Goal: Transaction & Acquisition: Purchase product/service

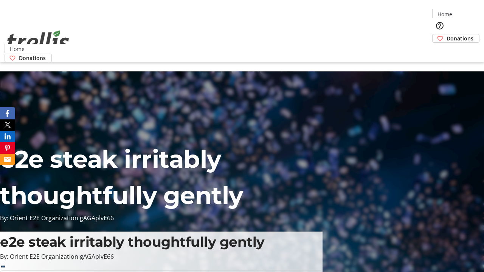
click at [446, 34] on span "Donations" at bounding box center [459, 38] width 27 height 8
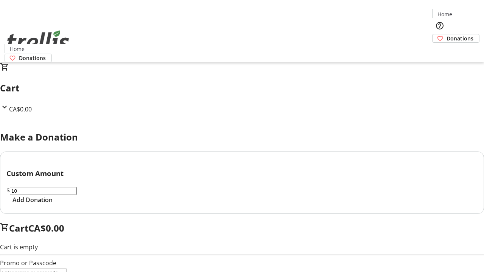
click at [53, 204] on span "Add Donation" at bounding box center [32, 199] width 40 height 9
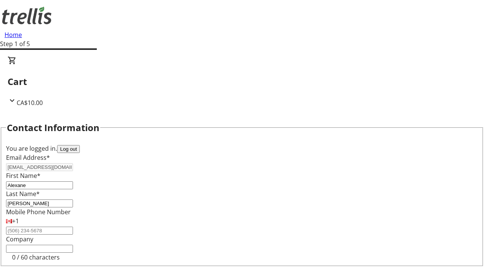
select select "BC"
select select "CA"
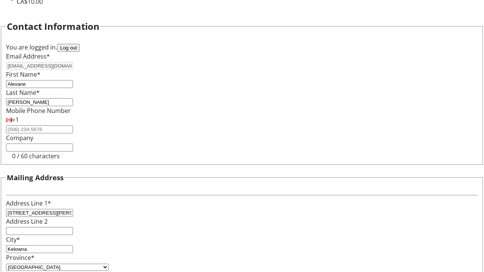
type input "V1Y 0C2"
